Goal: Task Accomplishment & Management: Use online tool/utility

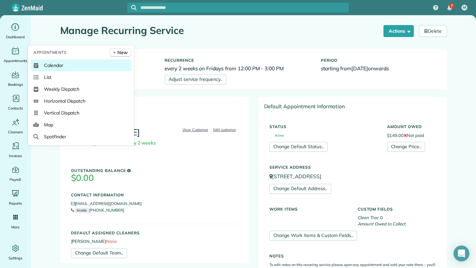
click at [69, 67] on link "Calendar" at bounding box center [81, 65] width 100 height 12
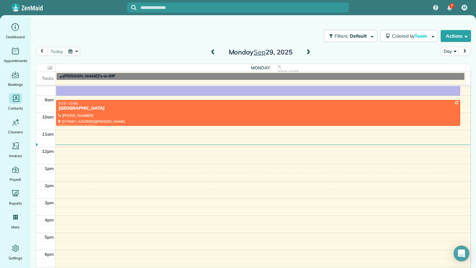
scroll to position [59, 0]
drag, startPoint x: 160, startPoint y: 30, endPoint x: 167, endPoint y: 33, distance: 7.5
click at [160, 30] on div "Filters: Default Colored by Team Color by Cleaner Color by Team Color by Status…" at bounding box center [253, 36] width 445 height 22
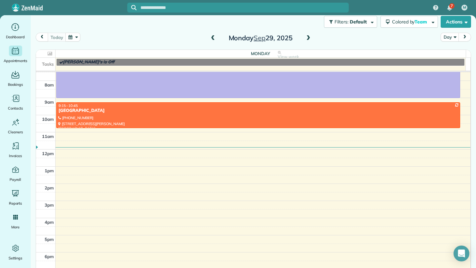
scroll to position [42, 0]
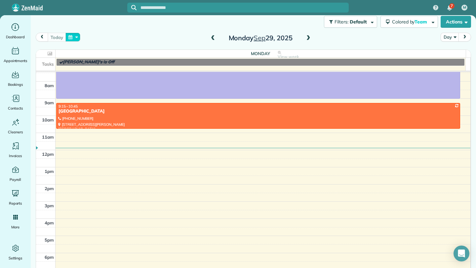
click at [73, 37] on button "button" at bounding box center [72, 37] width 15 height 9
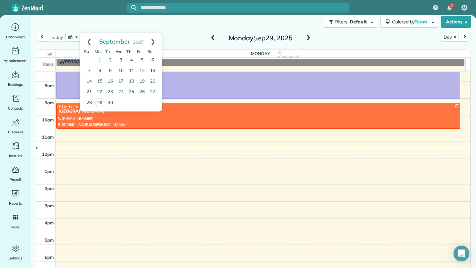
click at [316, 192] on div "5am 6am 7am 8am 9am 10am 11am 12pm 1pm 2pm 3pm 4pm 5pm 6pm 7pm 8pm 9pm 5:00 - 9…" at bounding box center [253, 176] width 434 height 292
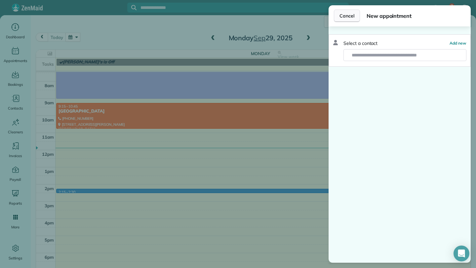
click at [345, 17] on span "Cancel" at bounding box center [346, 16] width 15 height 7
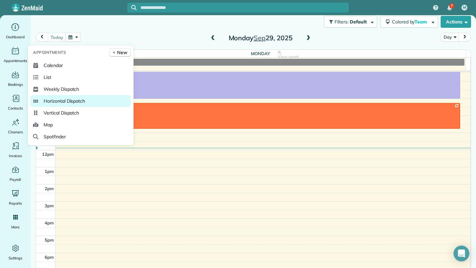
click at [85, 98] on span "Horizontal Dispatch" at bounding box center [64, 101] width 41 height 7
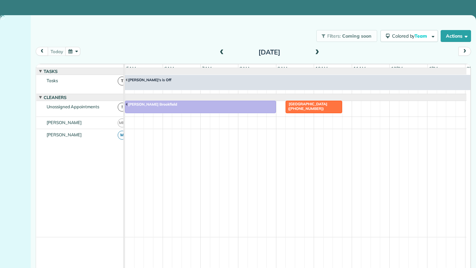
scroll to position [0, 38]
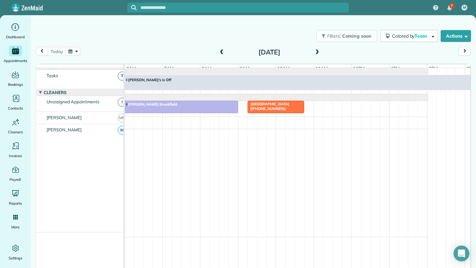
click at [221, 53] on span at bounding box center [221, 53] width 7 height 6
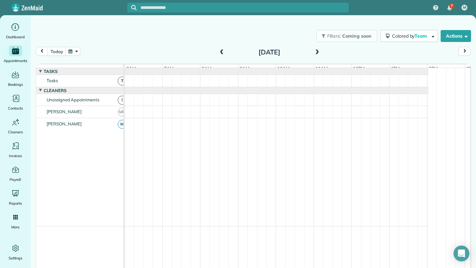
click at [316, 51] on span at bounding box center [316, 53] width 7 height 6
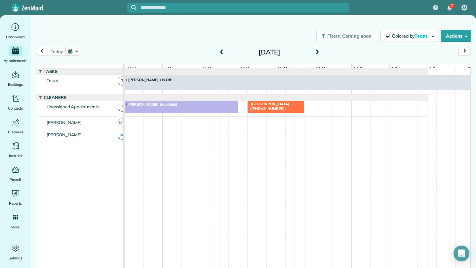
scroll to position [5, 0]
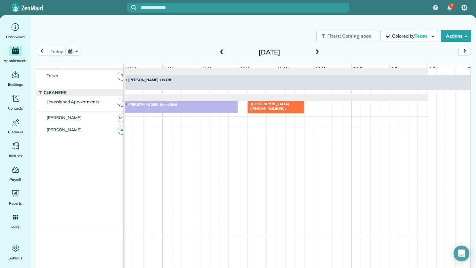
click at [316, 51] on span at bounding box center [316, 53] width 7 height 6
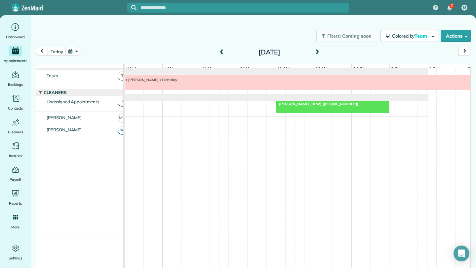
click at [316, 51] on span at bounding box center [316, 53] width 7 height 6
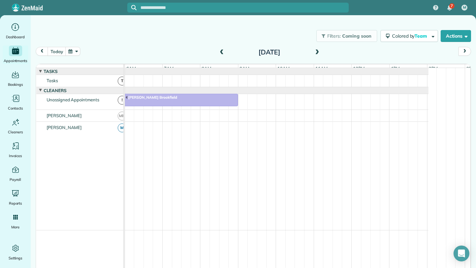
click at [219, 50] on span at bounding box center [221, 53] width 7 height 6
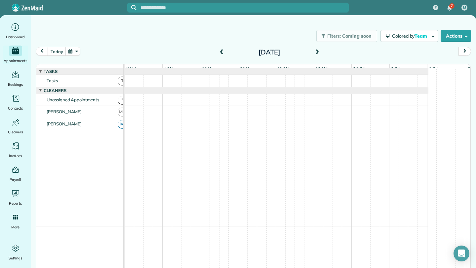
scroll to position [5, 0]
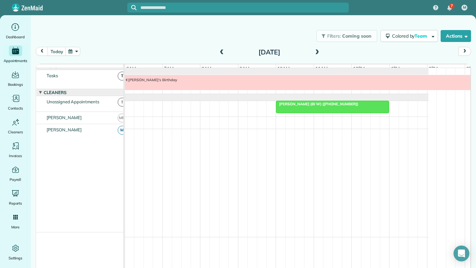
click at [219, 50] on span at bounding box center [221, 53] width 7 height 6
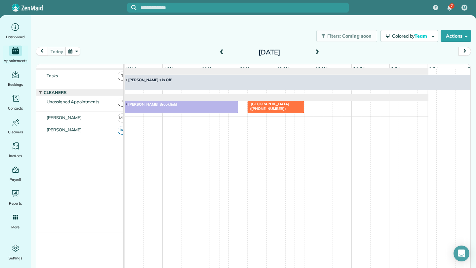
click at [219, 50] on span at bounding box center [221, 53] width 7 height 6
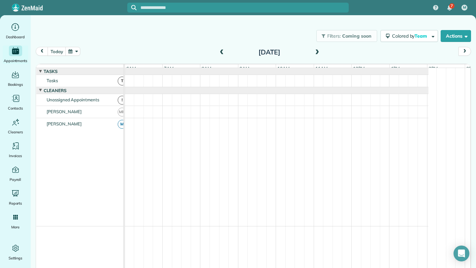
click at [220, 51] on span at bounding box center [221, 53] width 7 height 6
click at [76, 50] on button "button" at bounding box center [72, 51] width 15 height 9
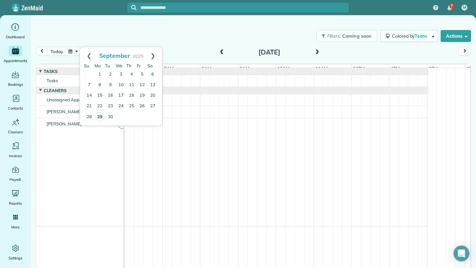
click at [99, 117] on link "29" at bounding box center [99, 116] width 9 height 9
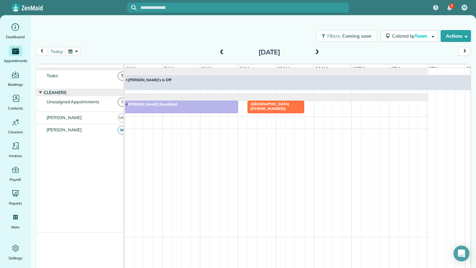
click at [220, 53] on span at bounding box center [221, 53] width 7 height 6
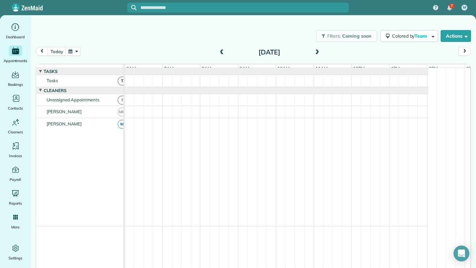
click at [313, 52] on span at bounding box center [316, 53] width 7 height 6
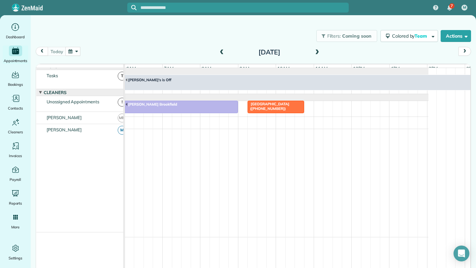
click at [318, 50] on div "[DATE]" at bounding box center [269, 52] width 106 height 11
click at [317, 51] on span at bounding box center [316, 53] width 7 height 6
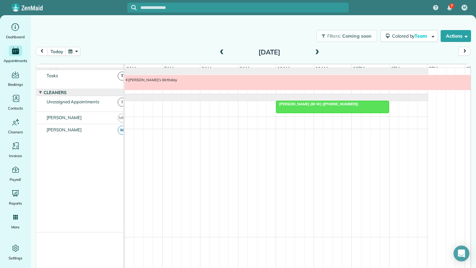
click at [317, 51] on span at bounding box center [316, 53] width 7 height 6
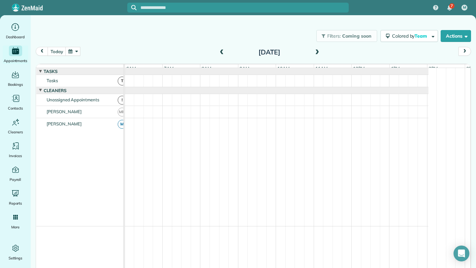
click at [221, 54] on span at bounding box center [221, 53] width 7 height 6
click at [218, 50] on span at bounding box center [221, 53] width 7 height 6
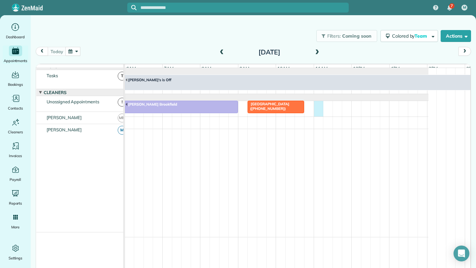
click at [318, 112] on div "[GEOGRAPHIC_DATA] ([PHONE_NUMBER]) [PERSON_NAME][GEOGRAPHIC_DATA]" at bounding box center [257, 109] width 341 height 16
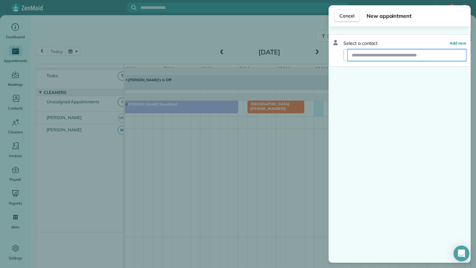
click at [372, 55] on input "text" at bounding box center [406, 55] width 118 height 12
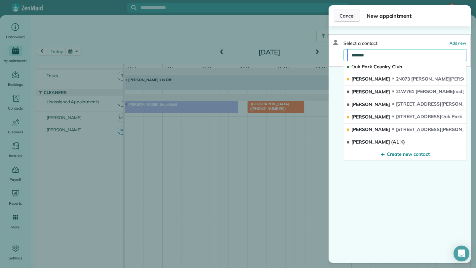
type input "*******"
click at [349, 17] on span "Cancel" at bounding box center [346, 16] width 15 height 7
